Goal: Task Accomplishment & Management: Use online tool/utility

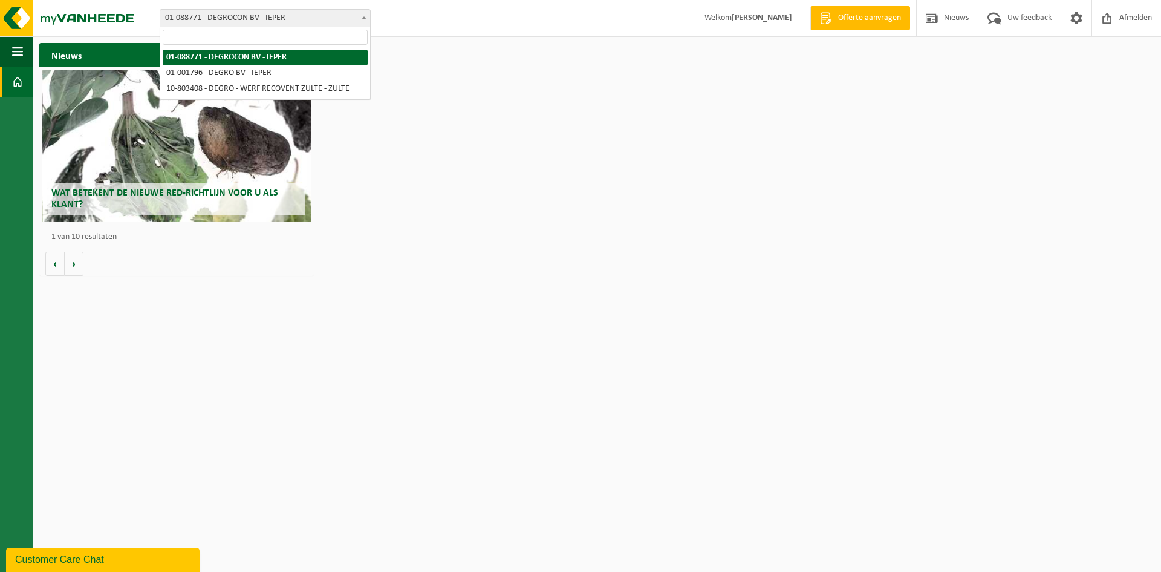
click at [309, 13] on span "01-088771 - DEGROCON BV - IEPER" at bounding box center [265, 18] width 210 height 17
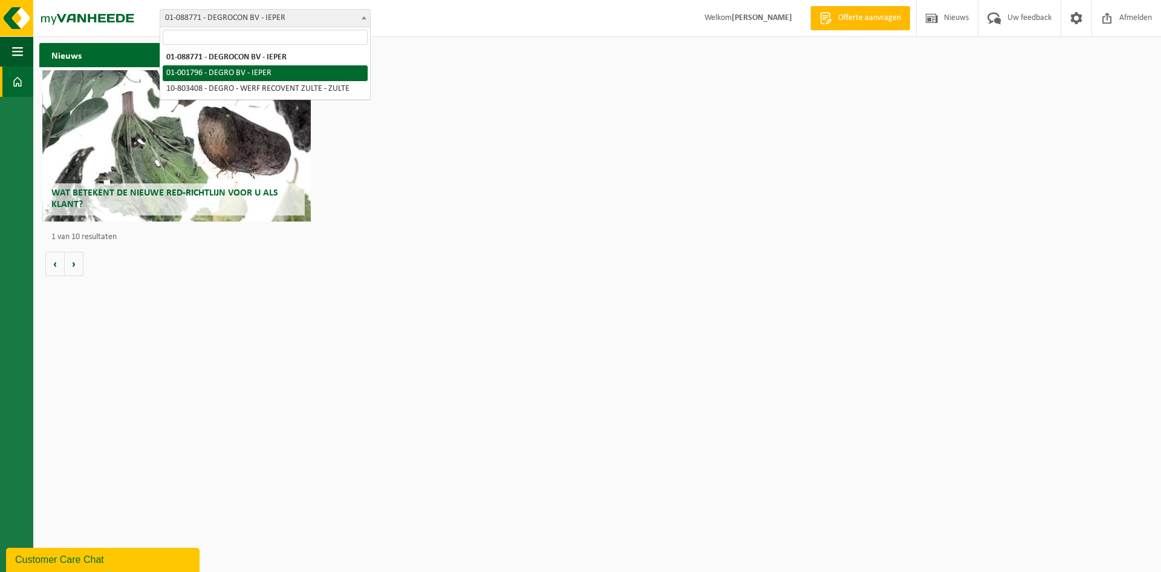
select select "36035"
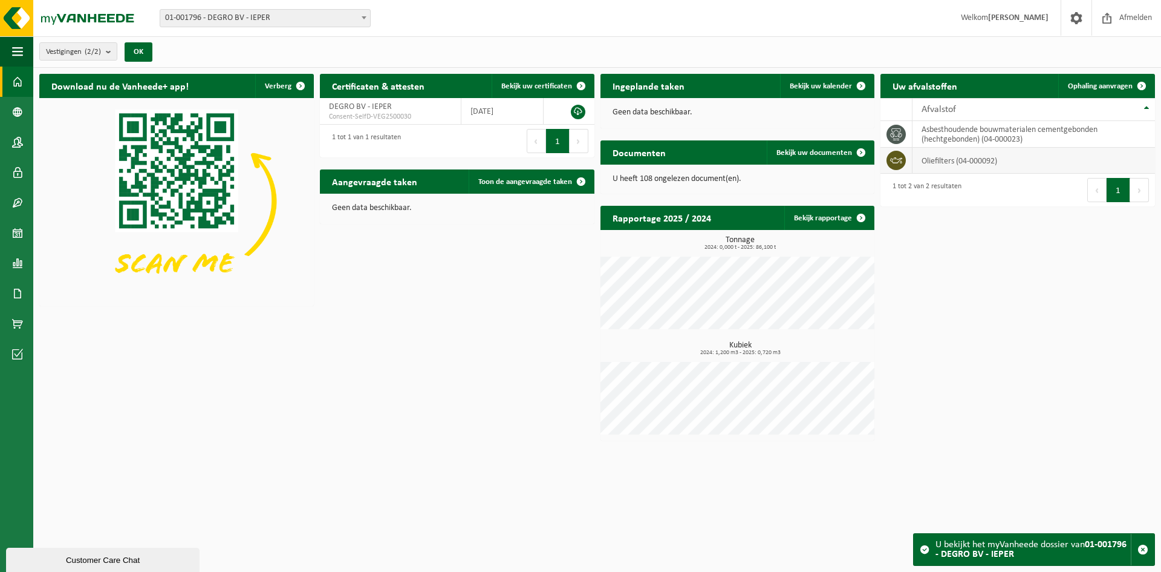
click at [974, 163] on td "oliefilters (04-000092)" at bounding box center [1034, 161] width 243 height 26
click at [1089, 82] on span "Ophaling aanvragen" at bounding box center [1100, 86] width 65 height 8
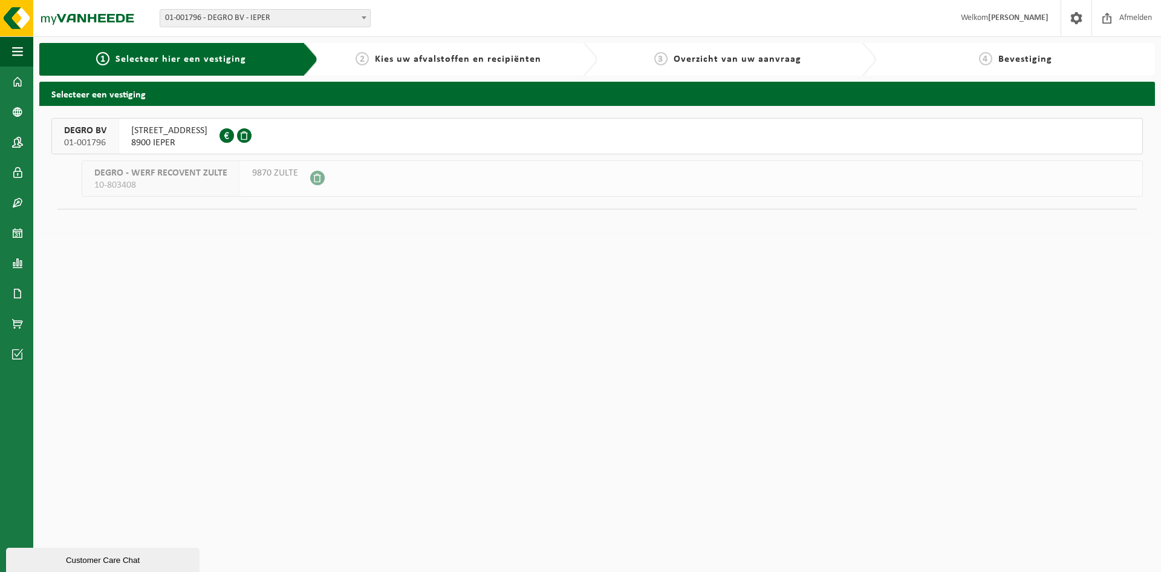
click at [88, 135] on span "DEGRO BV" at bounding box center [85, 131] width 42 height 12
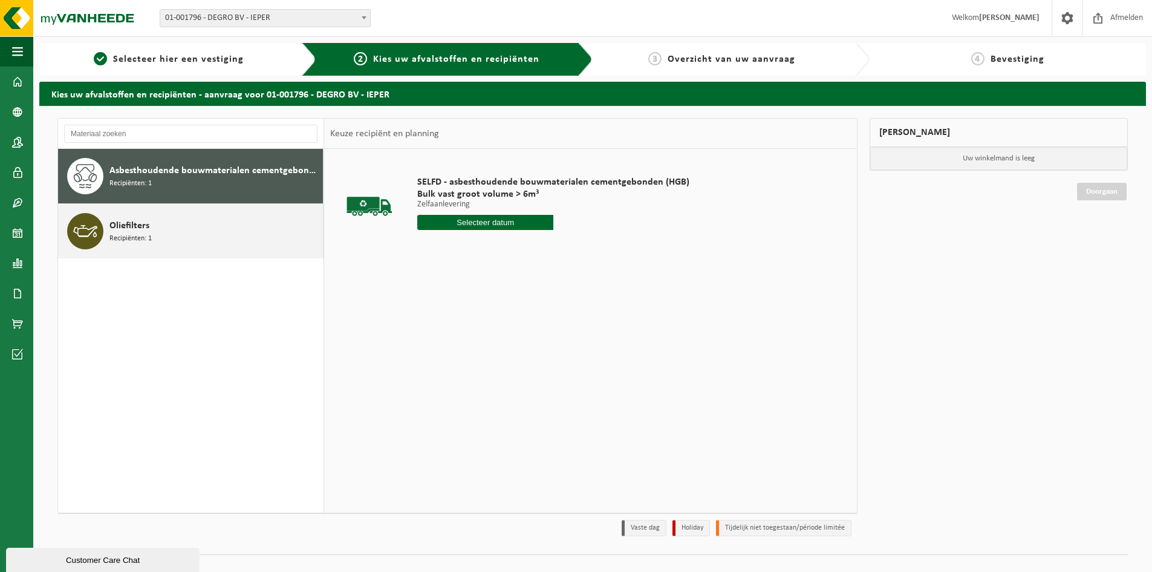
click at [128, 228] on span "Oliefilters" at bounding box center [129, 225] width 40 height 15
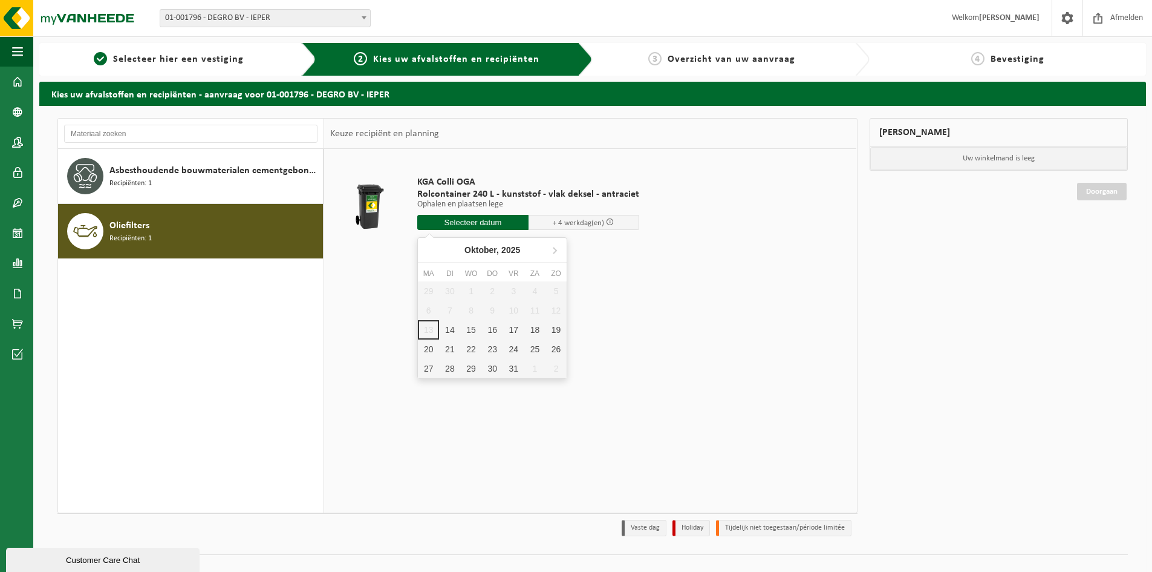
click at [455, 221] on input "text" at bounding box center [472, 222] width 111 height 15
click at [455, 331] on div "14" at bounding box center [449, 329] width 21 height 19
type input "Van 2025-10-14"
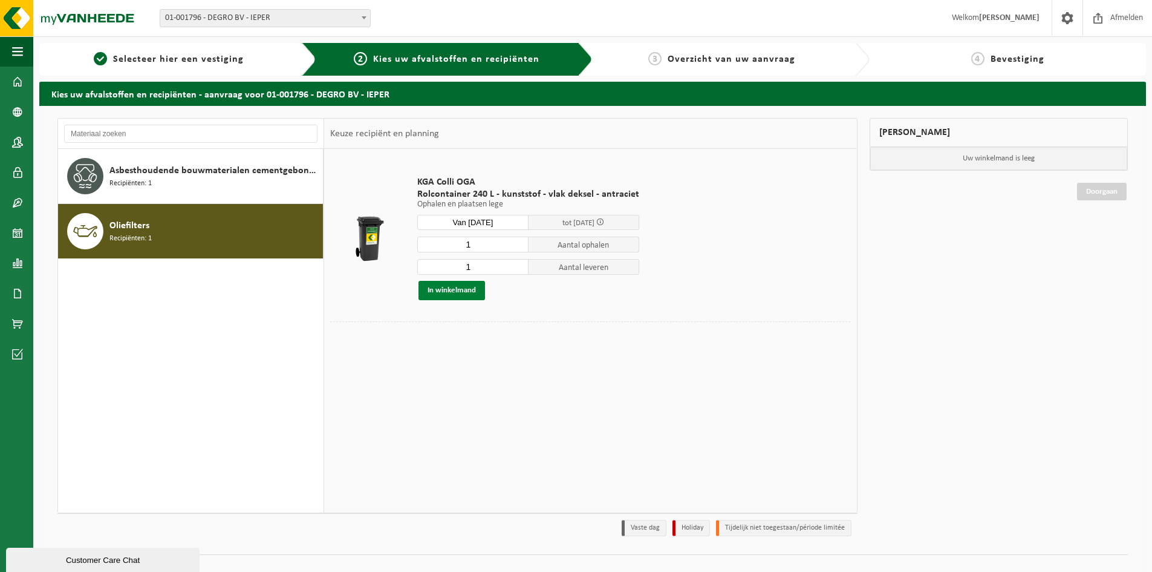
click at [462, 293] on button "In winkelmand" at bounding box center [452, 290] width 67 height 19
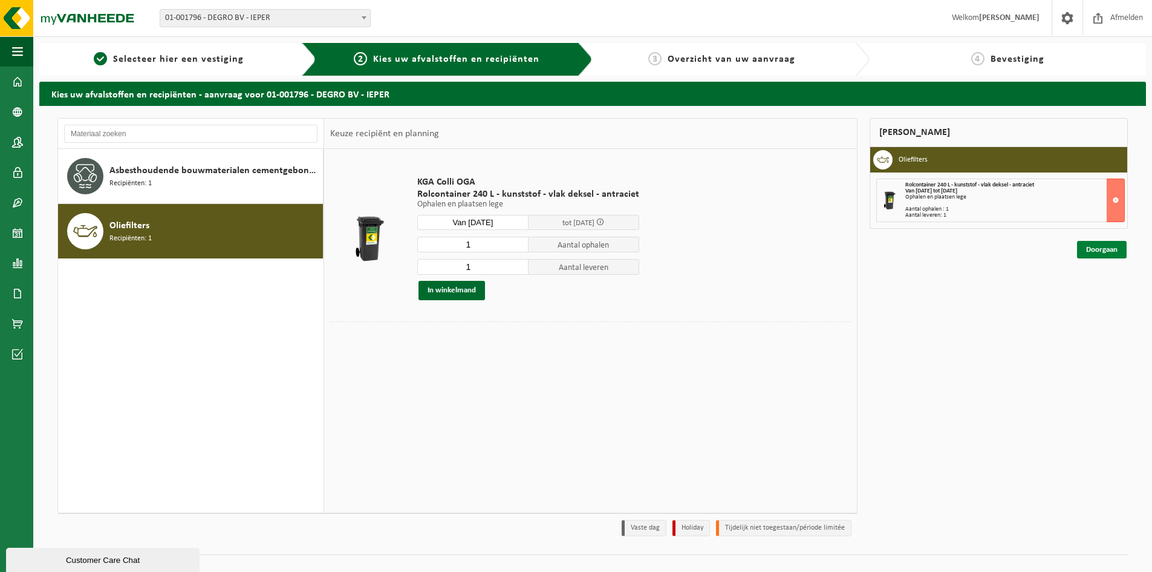
click at [1107, 254] on link "Doorgaan" at bounding box center [1102, 250] width 50 height 18
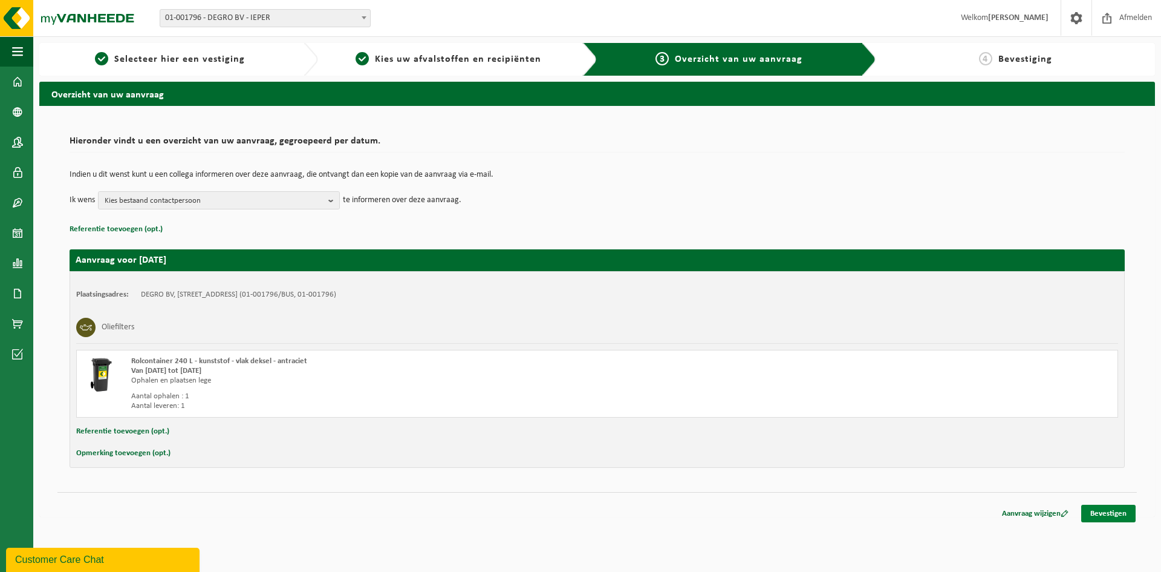
click at [1112, 513] on link "Bevestigen" at bounding box center [1109, 513] width 54 height 18
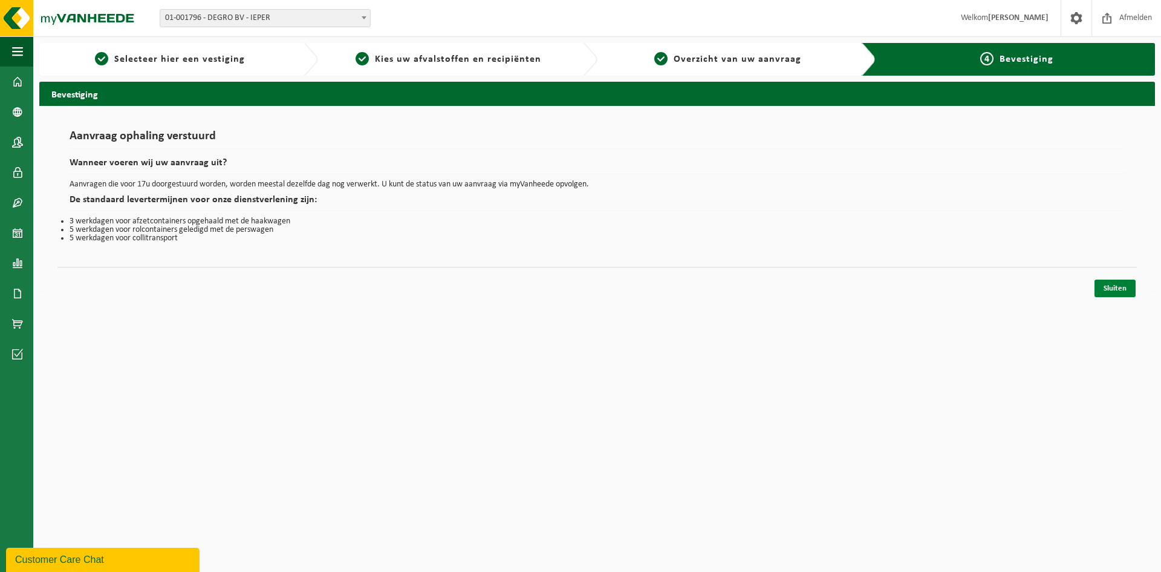
click at [1112, 285] on link "Sluiten" at bounding box center [1115, 288] width 41 height 18
